Goal: Task Accomplishment & Management: Complete application form

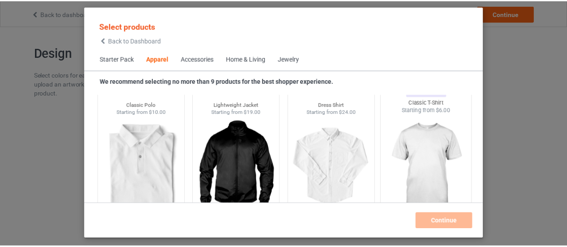
scroll to position [370, 0]
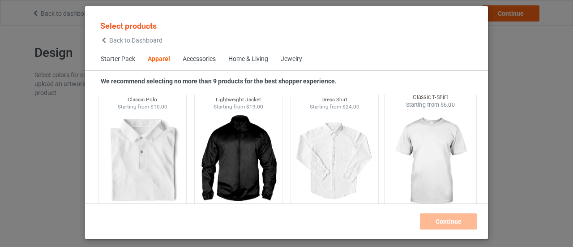
click at [421, 163] on img at bounding box center [431, 161] width 84 height 105
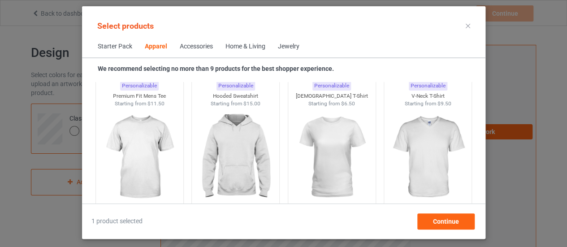
scroll to position [507, 0]
click at [445, 218] on span "Continue" at bounding box center [445, 221] width 26 height 7
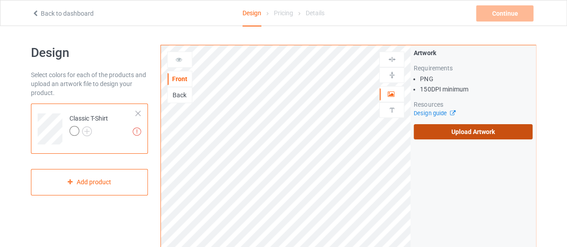
click at [465, 132] on label "Upload Artwork" at bounding box center [472, 131] width 119 height 15
click at [0, 0] on input "Upload Artwork" at bounding box center [0, 0] width 0 height 0
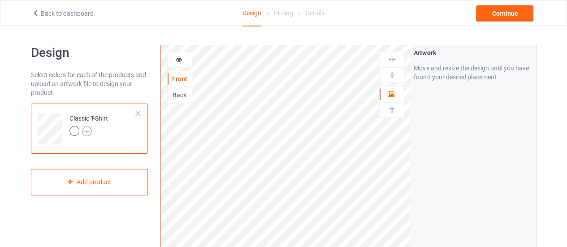
click at [88, 130] on img at bounding box center [87, 131] width 10 height 10
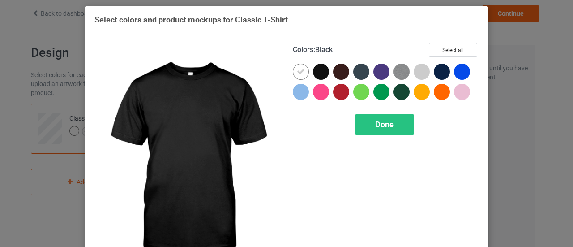
click at [318, 71] on div at bounding box center [321, 72] width 16 height 16
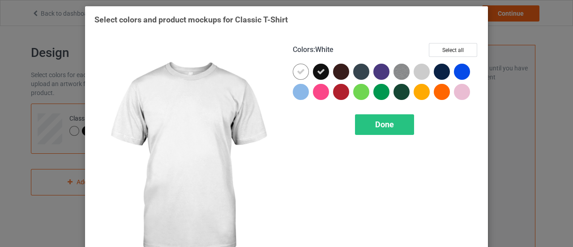
click at [297, 70] on icon at bounding box center [301, 72] width 8 height 8
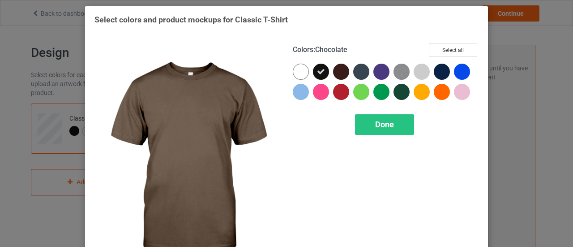
click at [337, 73] on div at bounding box center [341, 72] width 16 height 16
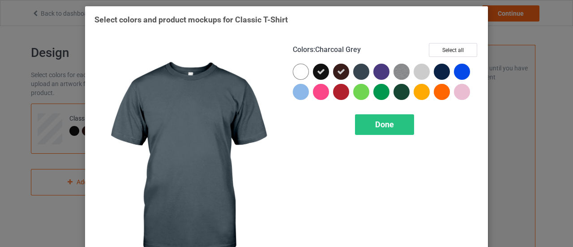
click at [360, 68] on div at bounding box center [361, 72] width 16 height 16
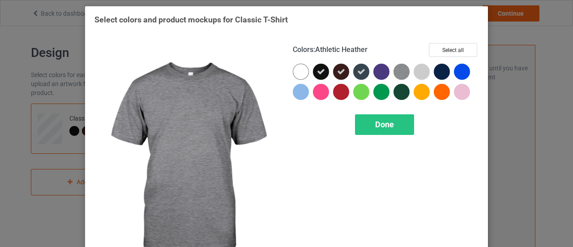
click at [401, 71] on img at bounding box center [402, 72] width 16 height 16
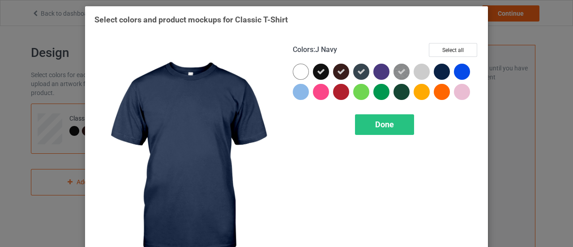
click at [441, 73] on div at bounding box center [442, 72] width 16 height 16
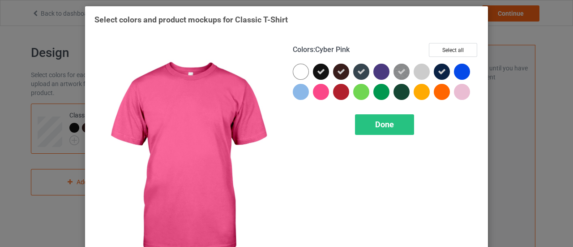
click at [318, 91] on div at bounding box center [321, 92] width 16 height 16
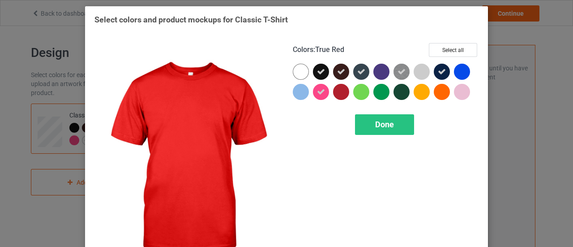
click at [341, 93] on div at bounding box center [341, 92] width 16 height 16
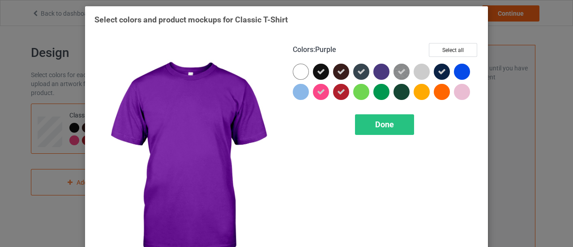
click at [381, 72] on div at bounding box center [382, 72] width 16 height 16
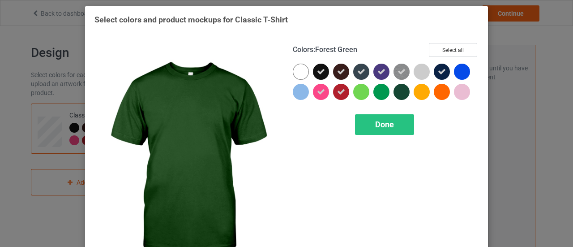
click at [403, 89] on div at bounding box center [402, 92] width 16 height 16
click at [389, 121] on span "Done" at bounding box center [384, 124] width 19 height 9
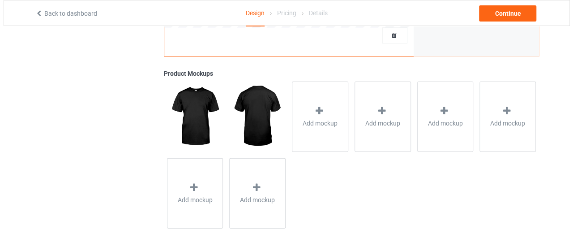
scroll to position [332, 0]
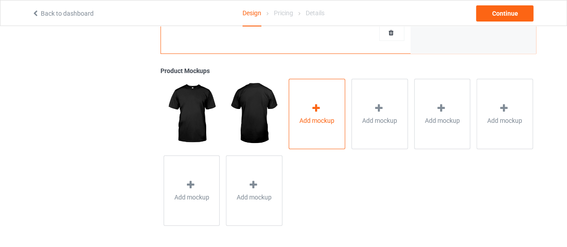
click at [320, 113] on div at bounding box center [316, 109] width 13 height 13
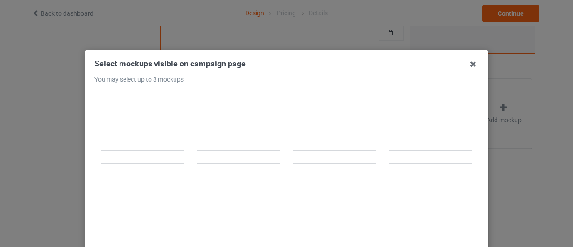
scroll to position [1804, 0]
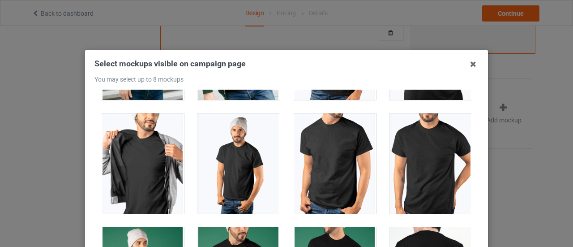
click at [416, 166] on div at bounding box center [431, 163] width 83 height 100
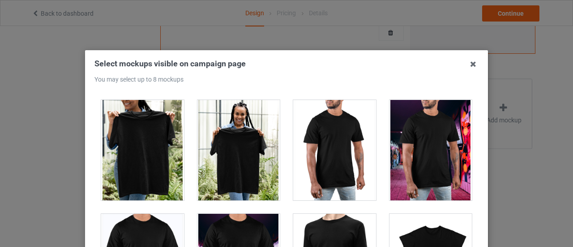
scroll to position [4089, 0]
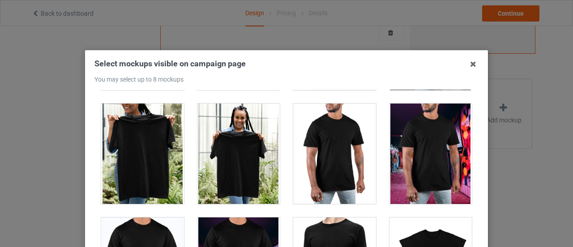
click at [143, 139] on div at bounding box center [142, 153] width 83 height 100
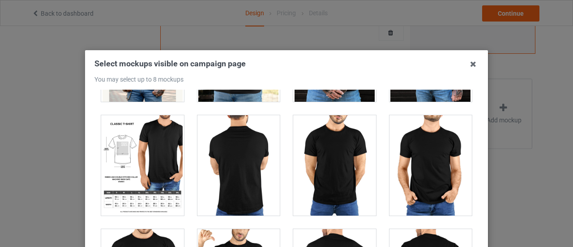
scroll to position [7492, 0]
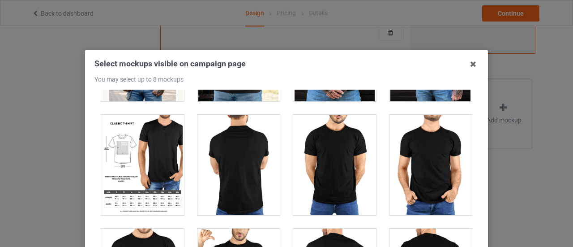
click at [140, 142] on div at bounding box center [142, 165] width 83 height 100
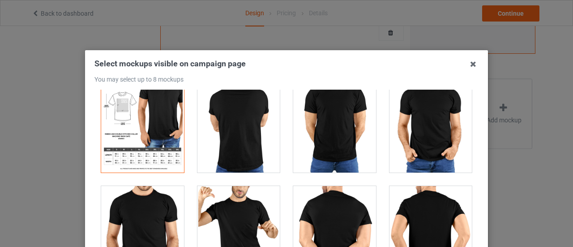
scroll to position [7500, 0]
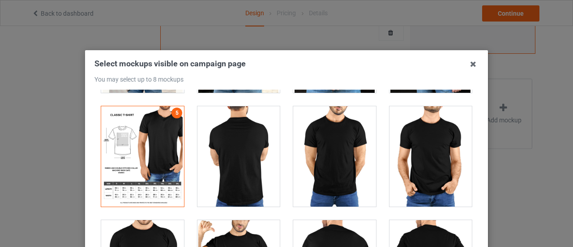
click at [128, 134] on div at bounding box center [142, 156] width 83 height 100
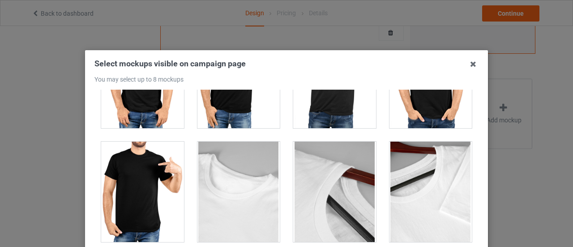
scroll to position [7920, 0]
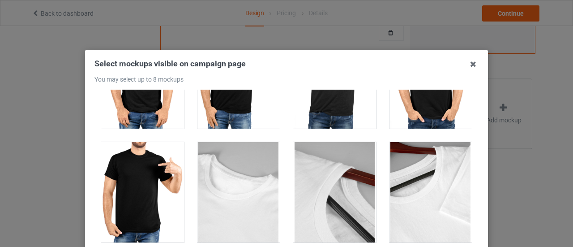
click at [131, 168] on div at bounding box center [142, 192] width 83 height 100
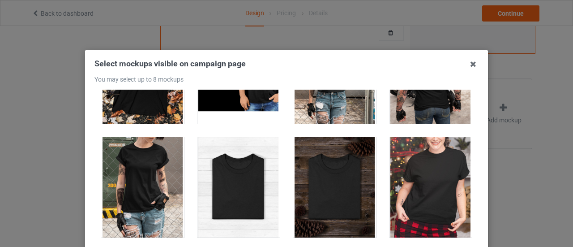
scroll to position [9063, 0]
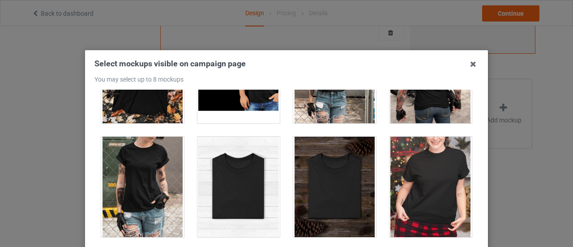
click at [233, 168] on div at bounding box center [239, 187] width 83 height 100
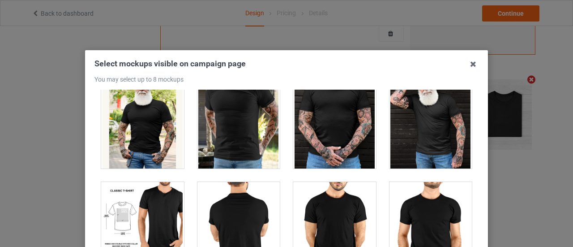
scroll to position [7425, 0]
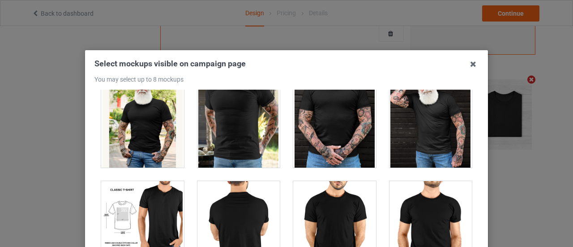
click at [140, 189] on div at bounding box center [142, 231] width 83 height 100
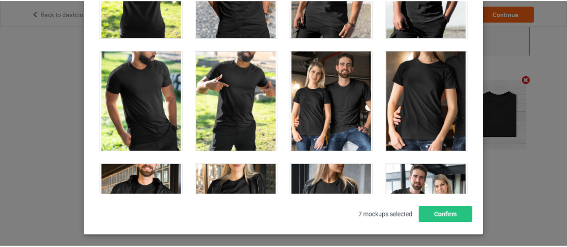
scroll to position [108, 0]
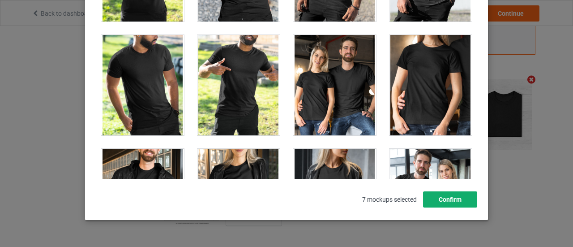
click at [444, 202] on button "Confirm" at bounding box center [450, 199] width 54 height 16
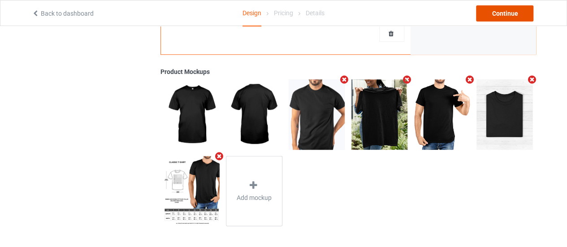
click at [512, 13] on div "Continue" at bounding box center [504, 13] width 57 height 16
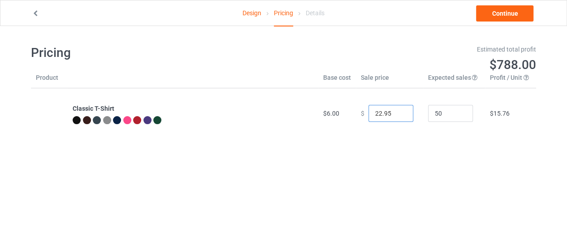
drag, startPoint x: 376, startPoint y: 113, endPoint x: 364, endPoint y: 113, distance: 12.1
click at [368, 113] on input "22.95" at bounding box center [390, 113] width 45 height 17
type input "16.95"
click at [407, 134] on td "$ 16.95" at bounding box center [389, 113] width 67 height 50
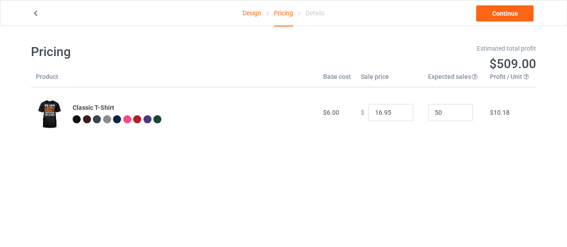
scroll to position [1, 0]
click at [501, 9] on link "Continue" at bounding box center [504, 13] width 57 height 16
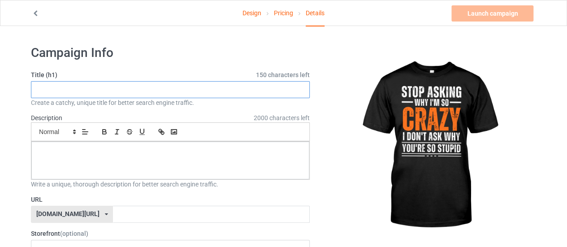
click at [169, 90] on input "text" at bounding box center [170, 89] width 279 height 17
paste input "Stop Asking Why I'm So Crazy Tee"
type input "Stop Asking Why I'm So Crazy Tee"
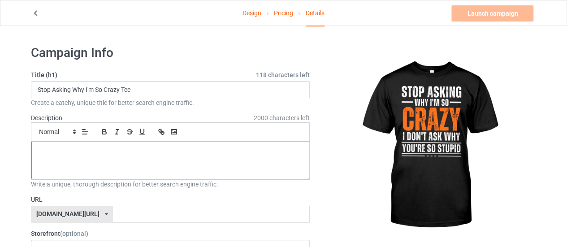
click at [95, 159] on div at bounding box center [170, 161] width 278 height 38
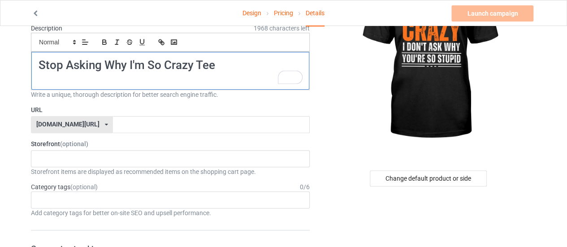
scroll to position [90, 0]
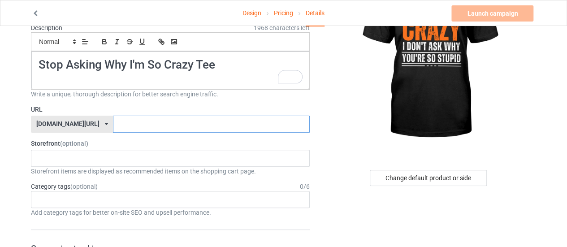
click at [181, 123] on input "text" at bounding box center [211, 124] width 196 height 17
paste input "Stop Asking Why I'm So Crazy Tee"
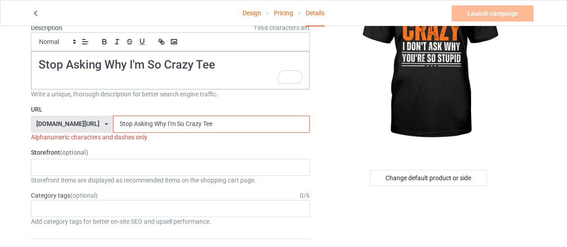
click at [65, 125] on div "[DOMAIN_NAME][URL]" at bounding box center [67, 124] width 63 height 6
click at [151, 126] on input "Stop Asking Why I'm So Crazy Tee" at bounding box center [211, 124] width 196 height 17
drag, startPoint x: 129, startPoint y: 123, endPoint x: 177, endPoint y: 121, distance: 47.5
click at [177, 121] on input "Stop Asking Why I'm So Crazy Tee" at bounding box center [211, 124] width 196 height 17
click at [113, 121] on input "Stop Asking-Tee" at bounding box center [211, 124] width 196 height 17
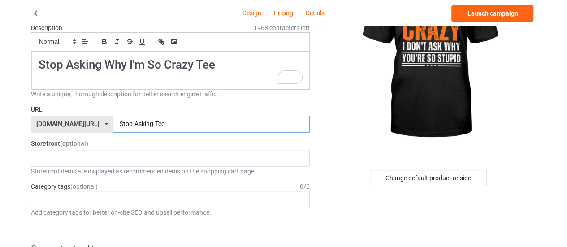
type input "Stop-Asking-Tee"
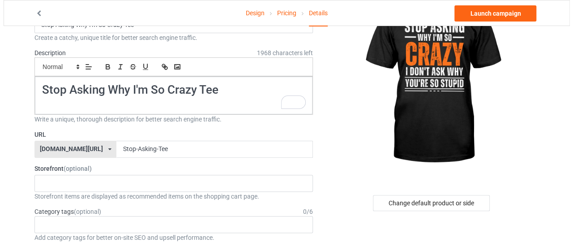
scroll to position [0, 0]
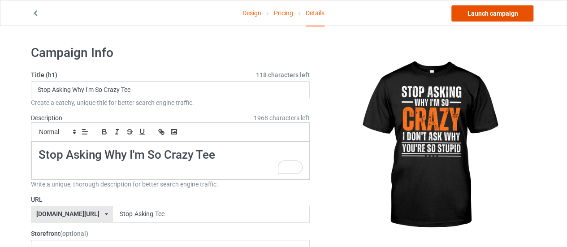
click at [496, 10] on link "Launch campaign" at bounding box center [492, 13] width 82 height 16
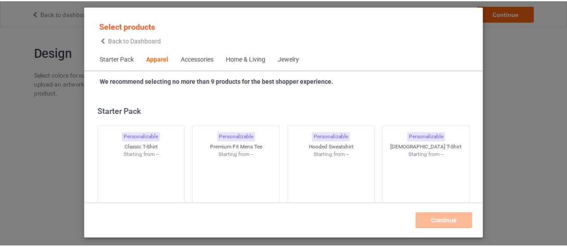
scroll to position [334, 0]
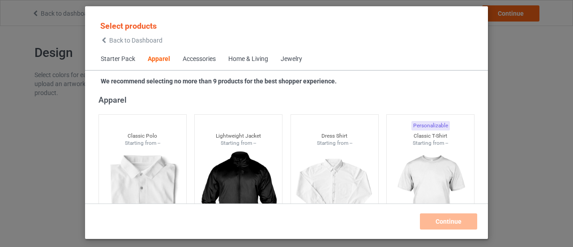
click at [564, 87] on div "Select products Back to Dashboard Starter Pack Apparel Accessories Home & Livin…" at bounding box center [286, 123] width 573 height 247
click at [435, 179] on img at bounding box center [431, 197] width 84 height 105
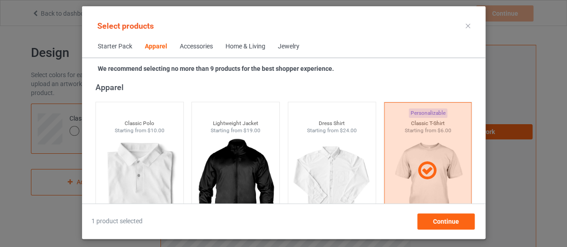
click at [466, 26] on icon at bounding box center [467, 26] width 4 height 4
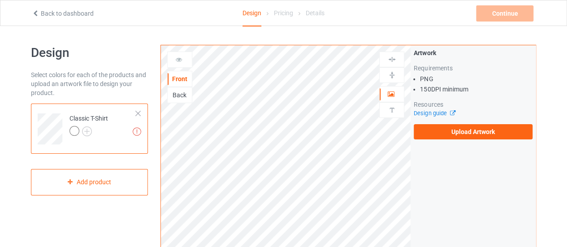
click at [57, 13] on link "Back to dashboard" at bounding box center [63, 13] width 62 height 7
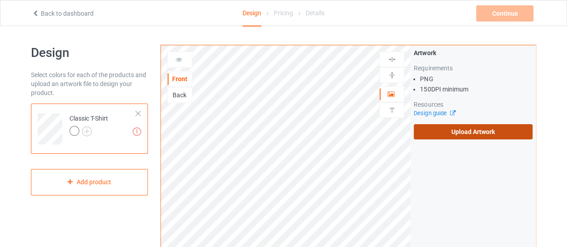
click at [469, 129] on label "Upload Artwork" at bounding box center [472, 131] width 119 height 15
click at [0, 0] on input "Upload Artwork" at bounding box center [0, 0] width 0 height 0
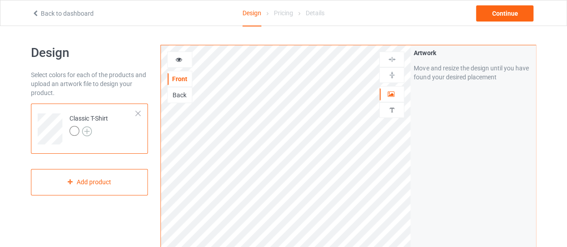
click at [87, 130] on img at bounding box center [87, 131] width 10 height 10
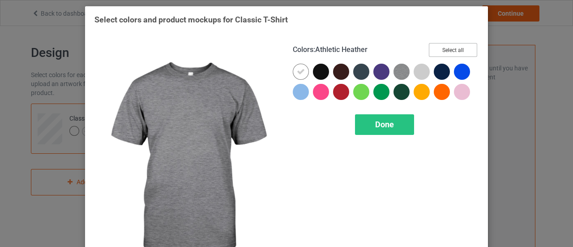
click at [448, 49] on button "Select all" at bounding box center [453, 50] width 48 height 14
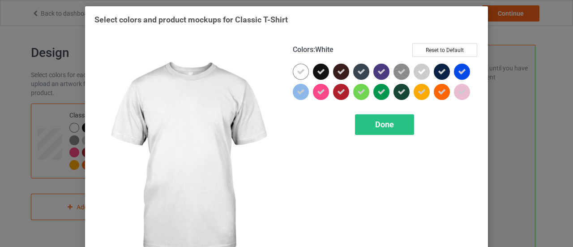
click at [297, 72] on icon at bounding box center [301, 72] width 8 height 8
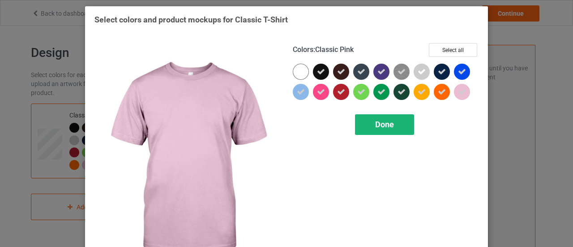
click at [390, 125] on span "Done" at bounding box center [384, 124] width 19 height 9
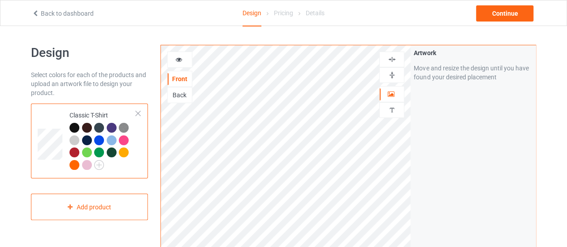
click at [420, 193] on div "Artwork Move and resize the design until you have found your desired placement" at bounding box center [472, 215] width 125 height 340
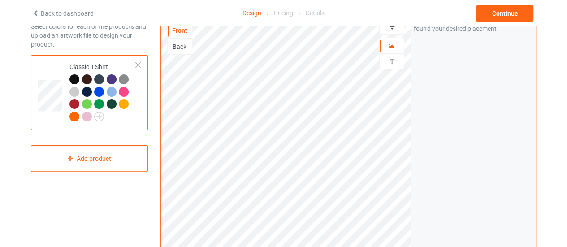
scroll to position [55, 0]
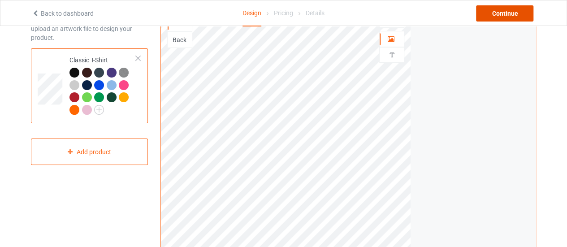
click at [512, 13] on div "Continue" at bounding box center [504, 13] width 57 height 16
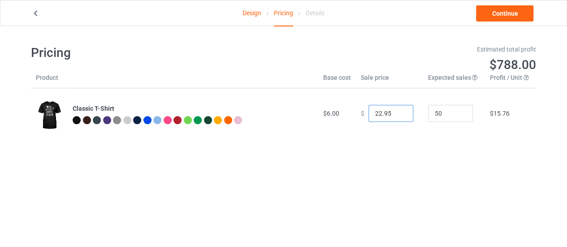
drag, startPoint x: 376, startPoint y: 113, endPoint x: 367, endPoint y: 112, distance: 9.0
click at [368, 112] on input "22.95" at bounding box center [390, 113] width 45 height 17
type input "16.95"
click at [468, 149] on div "Pricing Estimated total profit $509.00 Product Base cost Sale price Expected sa…" at bounding box center [283, 91] width 505 height 131
click at [512, 16] on link "Continue" at bounding box center [504, 13] width 57 height 16
